Goal: Information Seeking & Learning: Learn about a topic

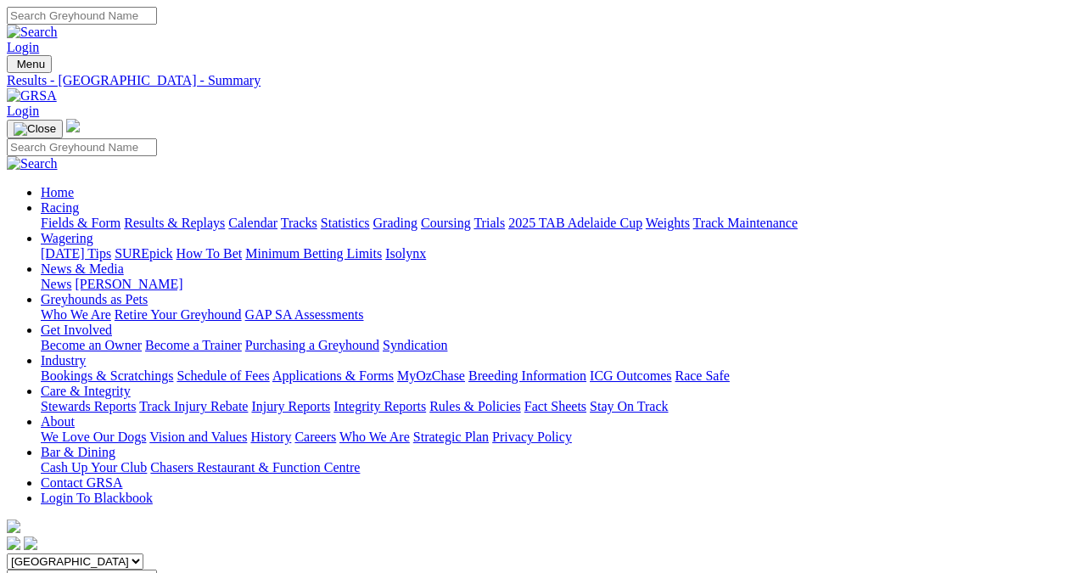
click at [183, 216] on link "Results & Replays" at bounding box center [174, 223] width 101 height 14
click at [50, 216] on link "Fields & Form" at bounding box center [81, 223] width 80 height 14
